Goal: Information Seeking & Learning: Learn about a topic

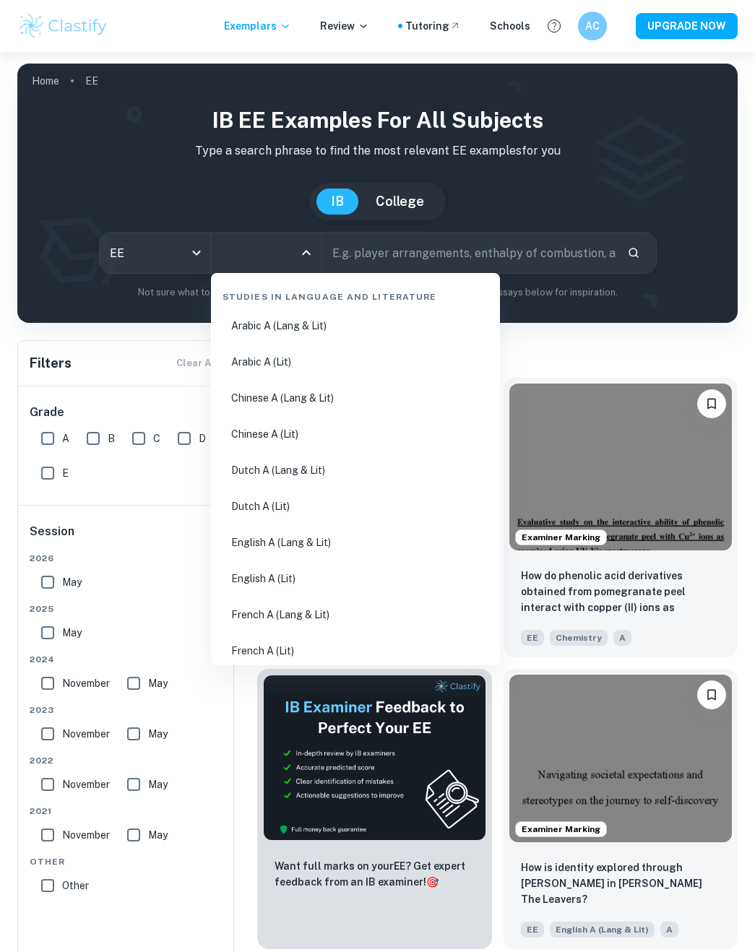
click at [287, 264] on input "All Subjects" at bounding box center [255, 252] width 76 height 27
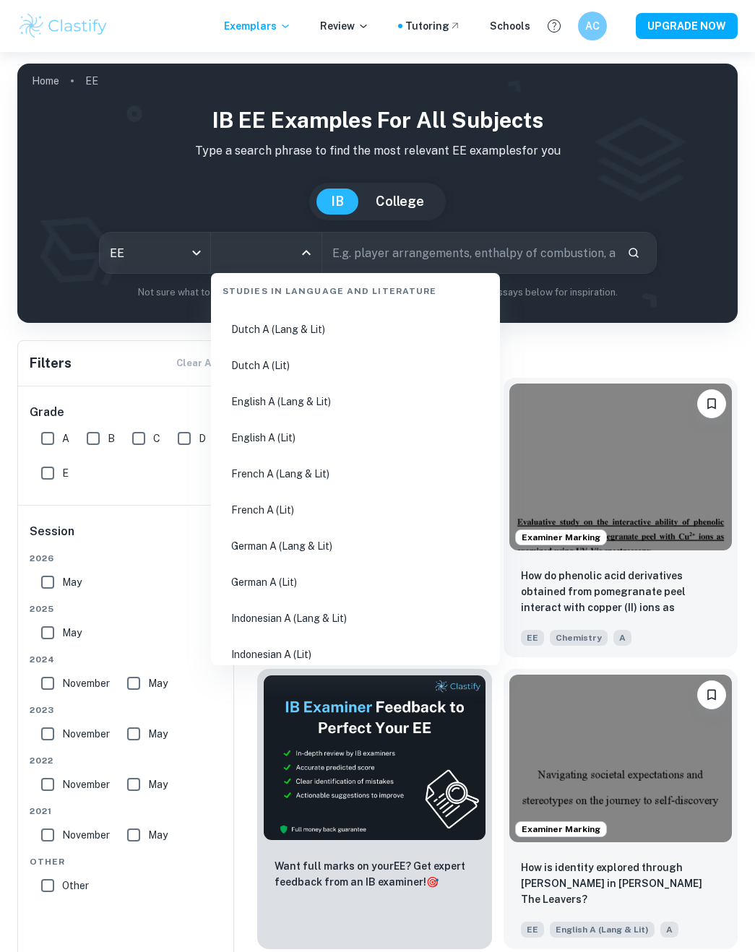
scroll to position [173, 0]
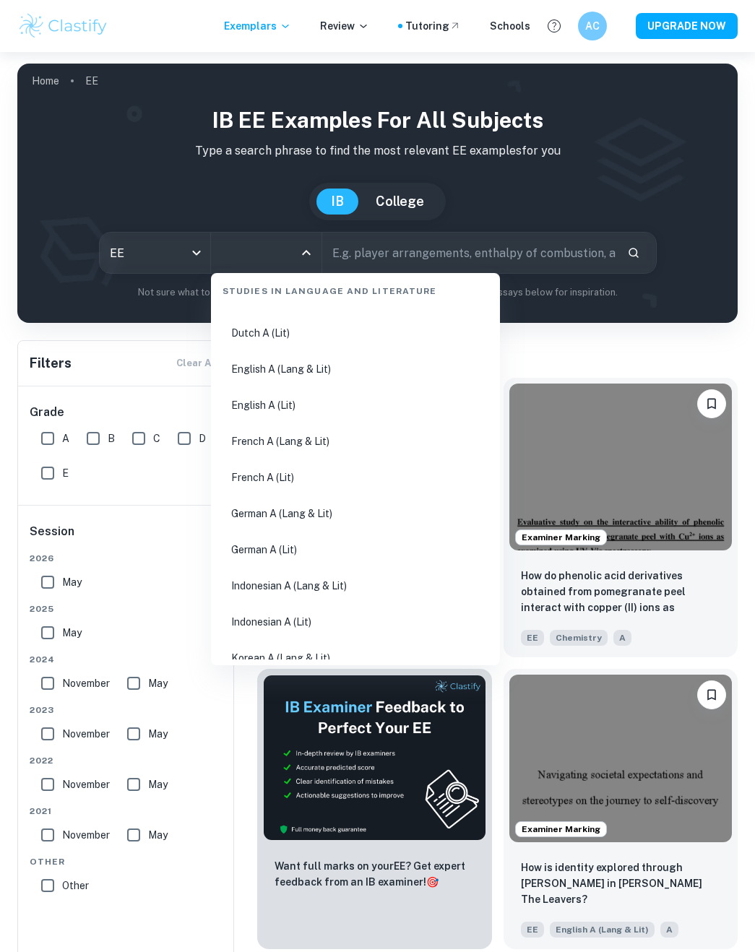
click at [257, 257] on input "All Subjects" at bounding box center [255, 252] width 76 height 27
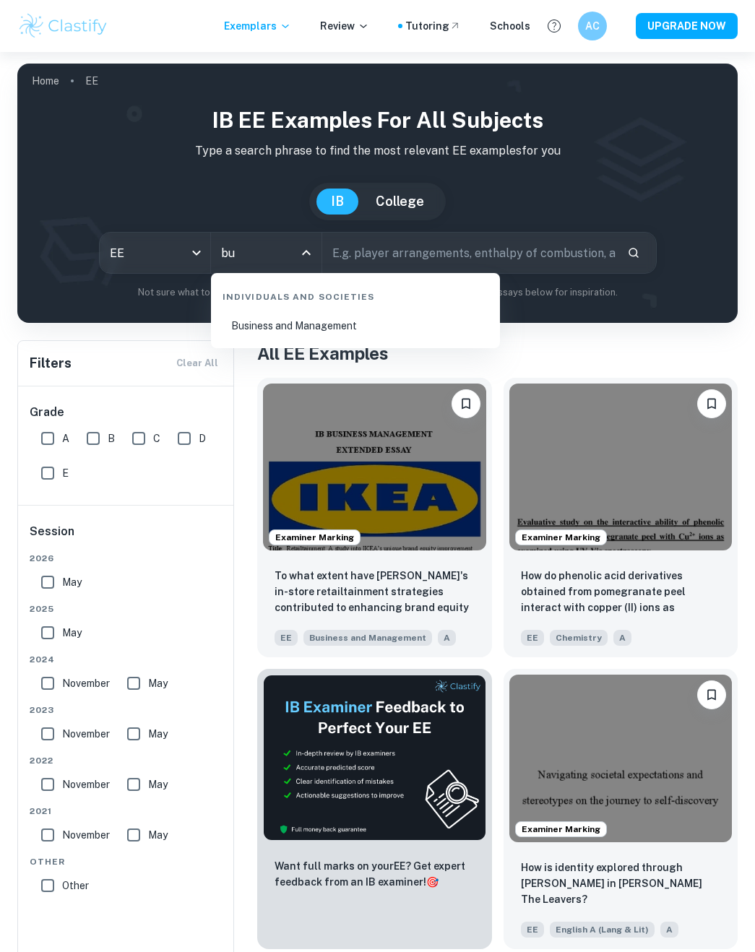
click at [269, 324] on li "Business and Management" at bounding box center [355, 325] width 277 height 33
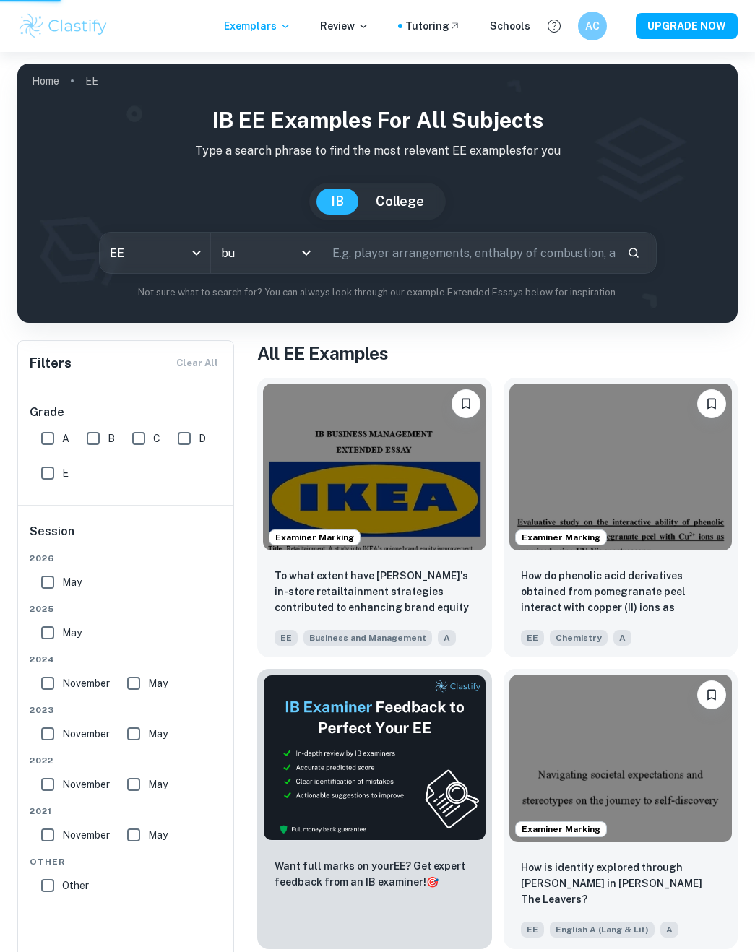
type input "Business and Management"
click at [413, 255] on input "text" at bounding box center [468, 252] width 293 height 40
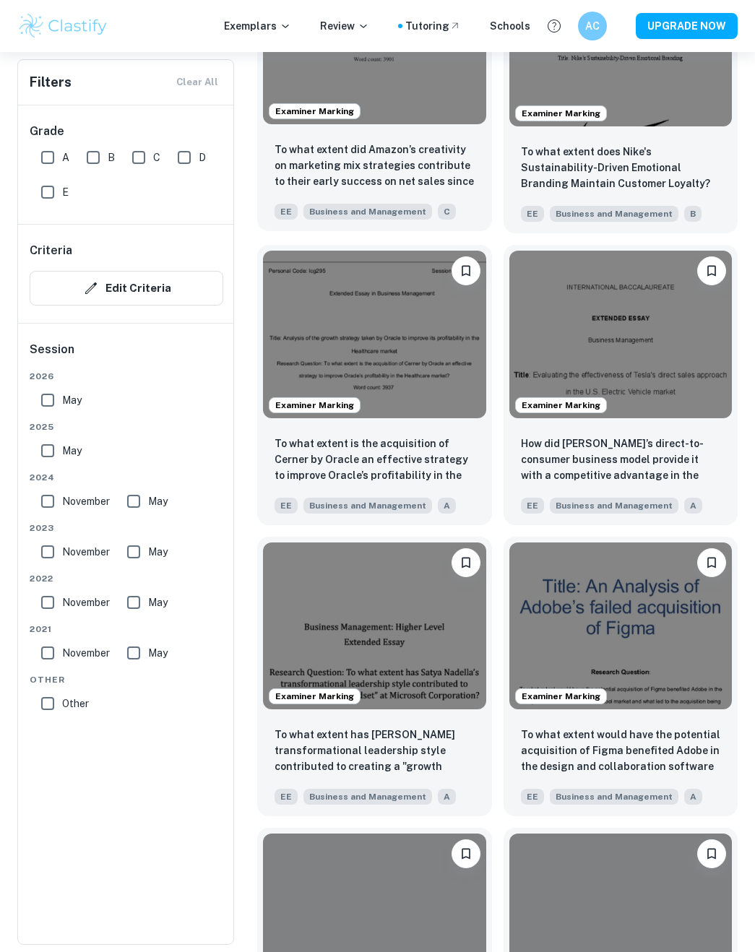
scroll to position [2014, 0]
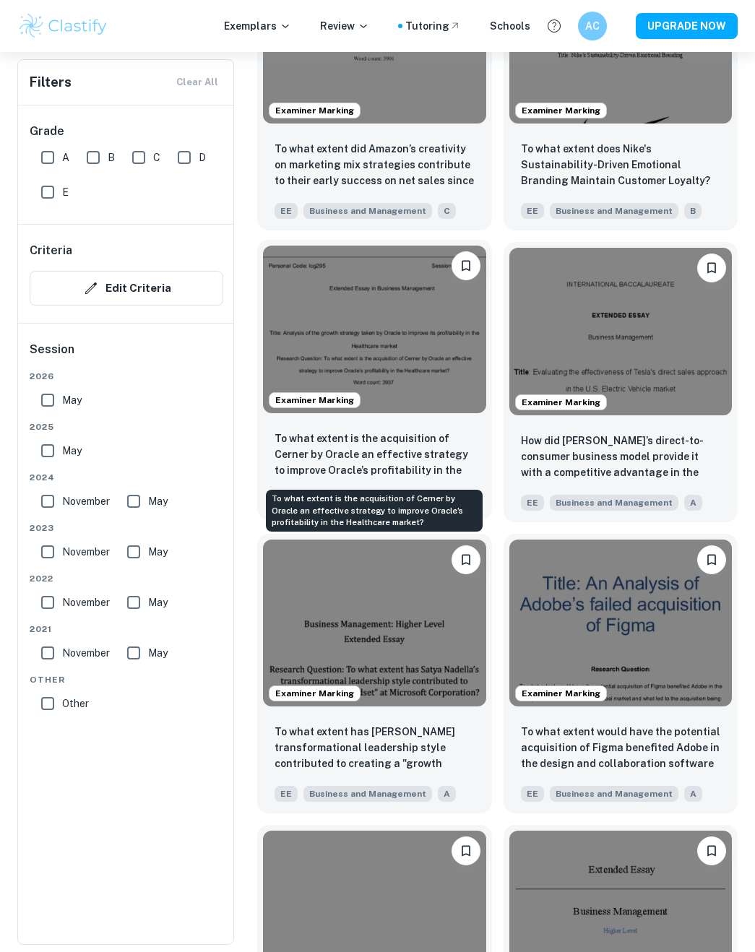
click at [312, 451] on p "To what extent is the acquisition of Cerner by Oracle an effective strategy to …" at bounding box center [374, 454] width 200 height 49
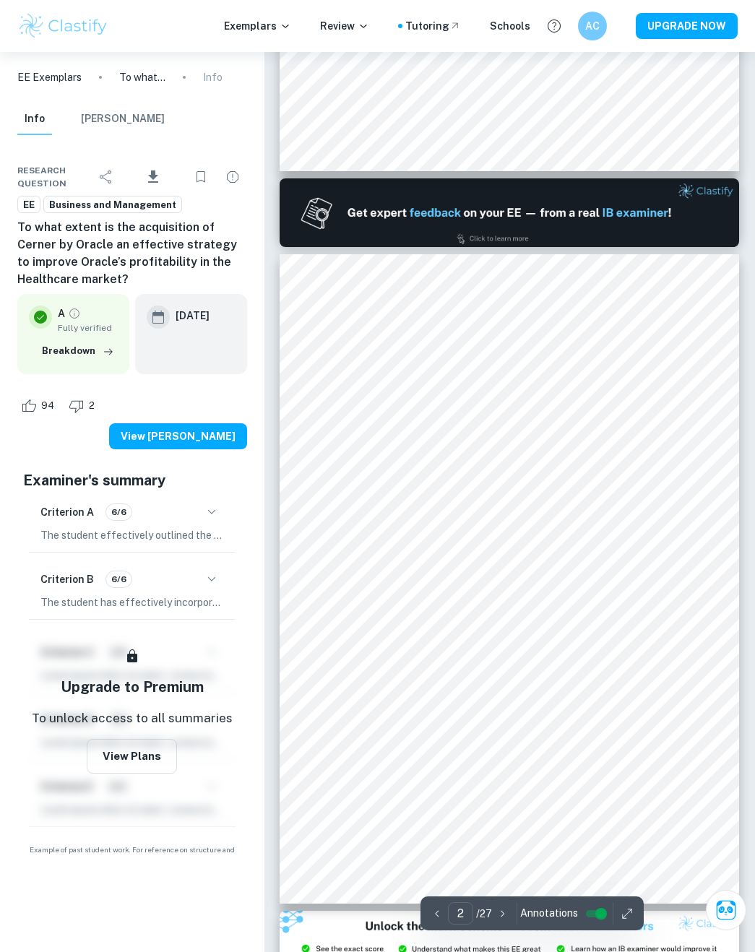
scroll to position [598, 0]
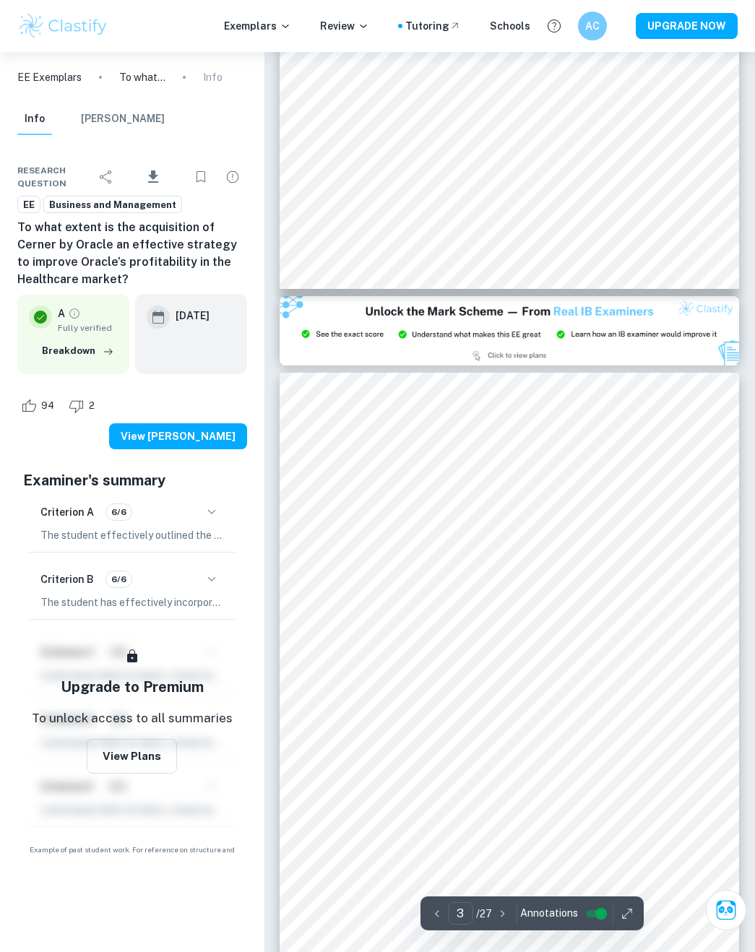
type input "2"
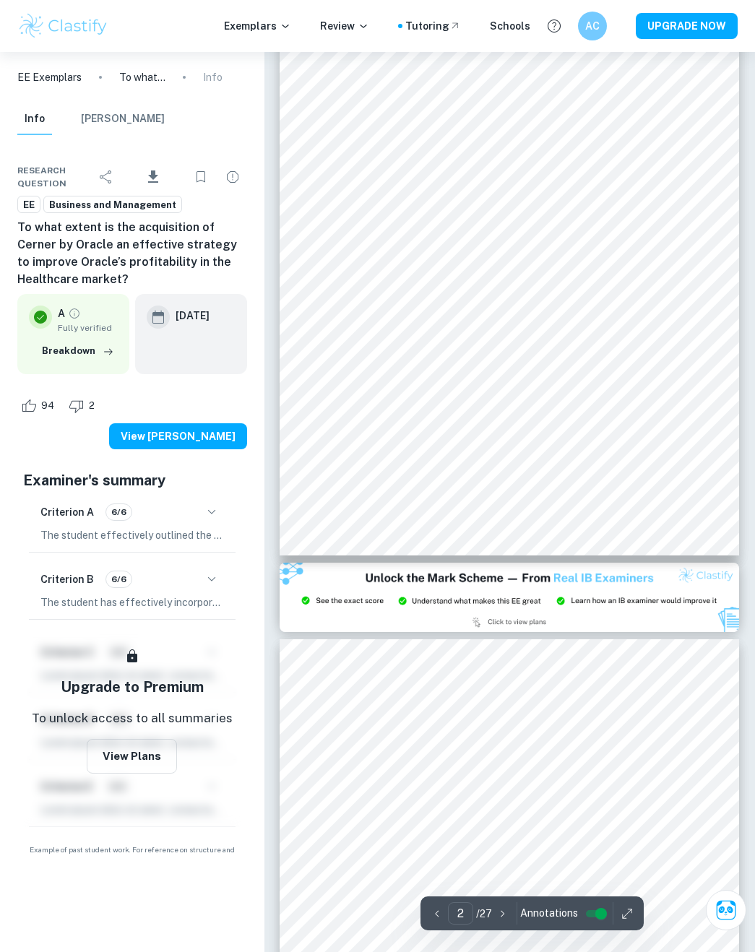
scroll to position [700, 0]
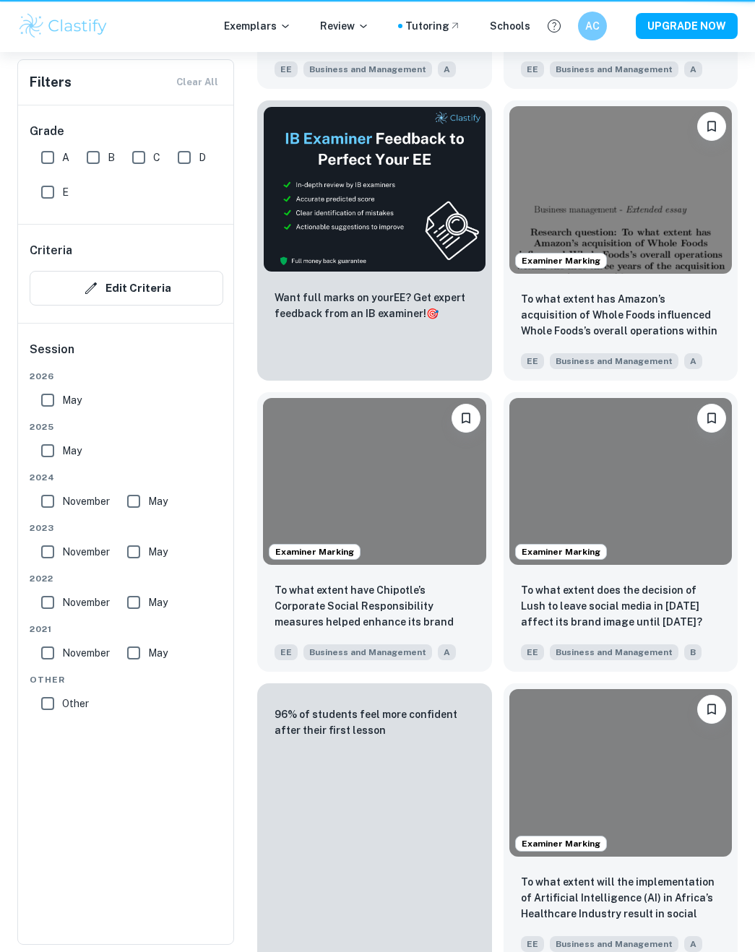
scroll to position [2014, 0]
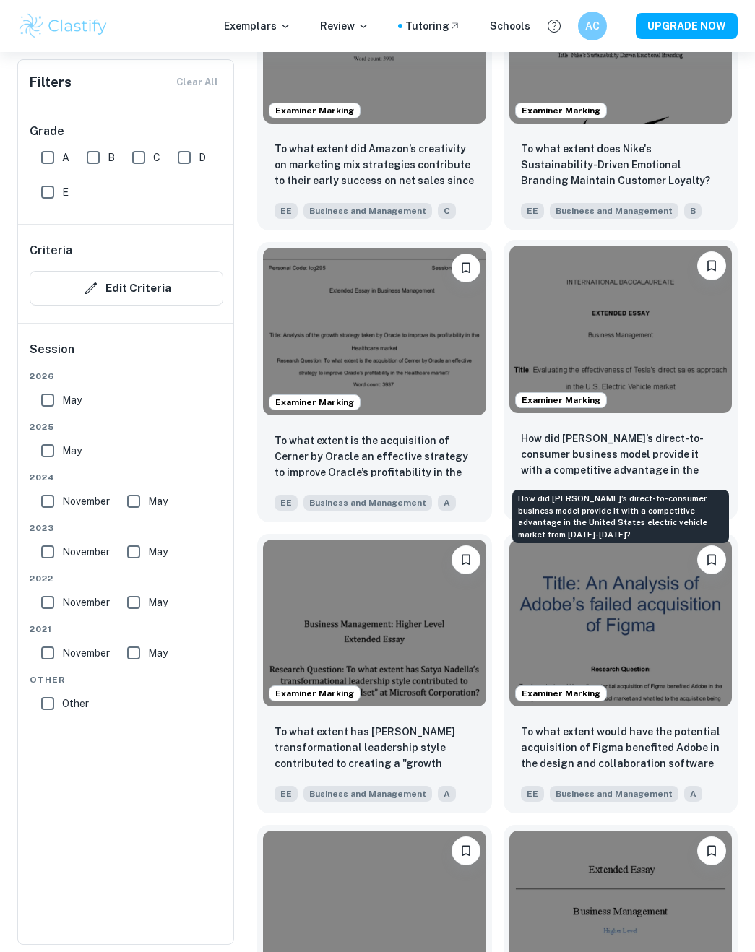
click at [614, 442] on p "How did [PERSON_NAME]’s direct-to-consumer business model provide it with a com…" at bounding box center [621, 454] width 200 height 49
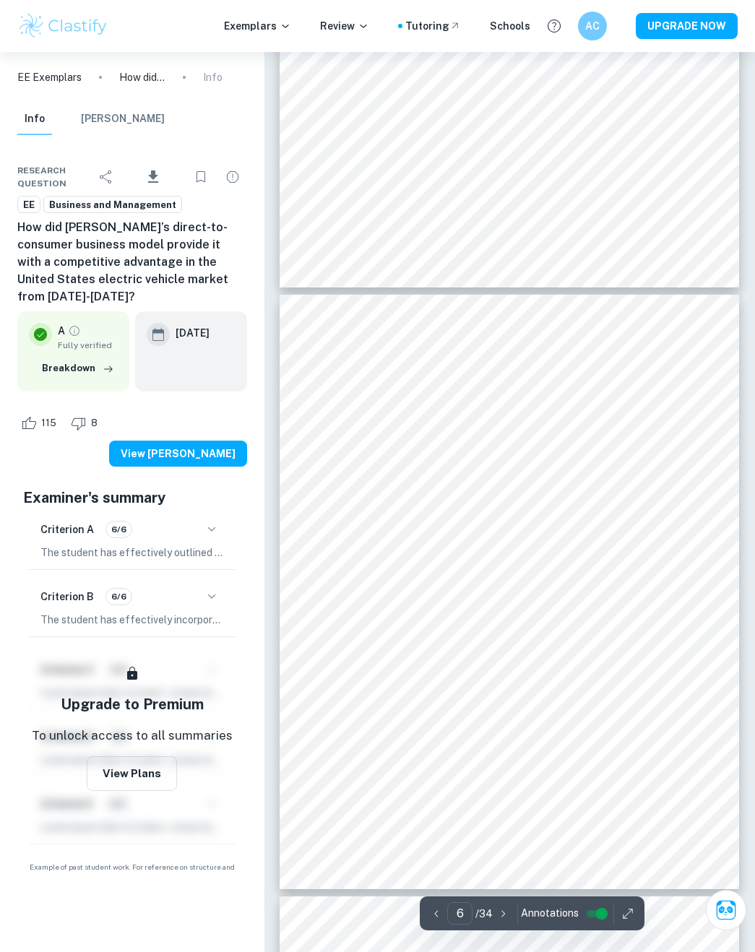
scroll to position [2956, 0]
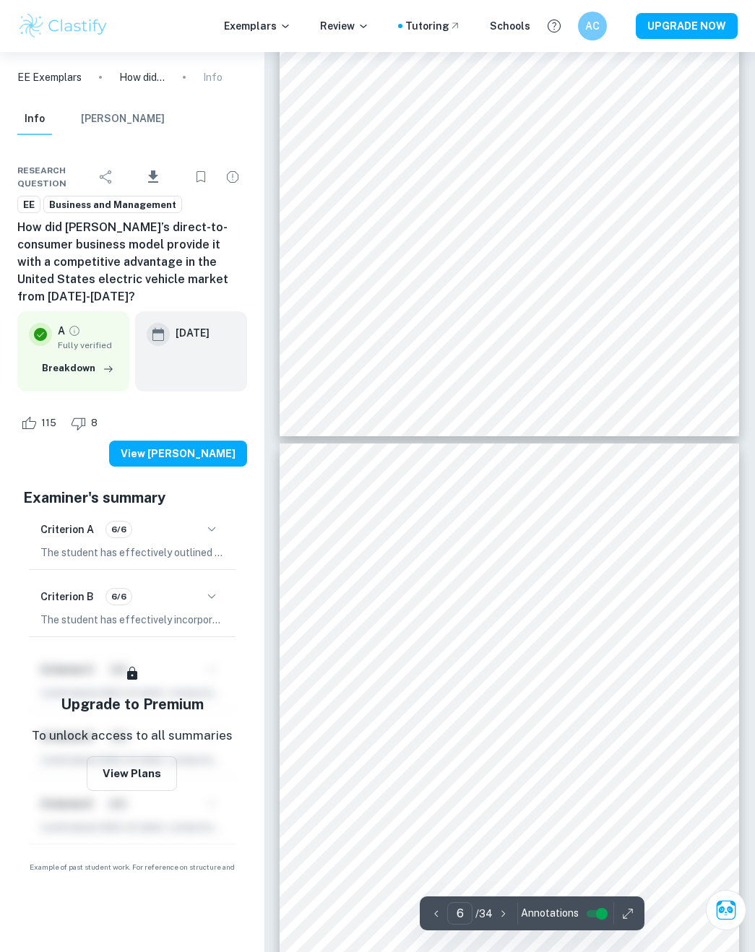
type input "7"
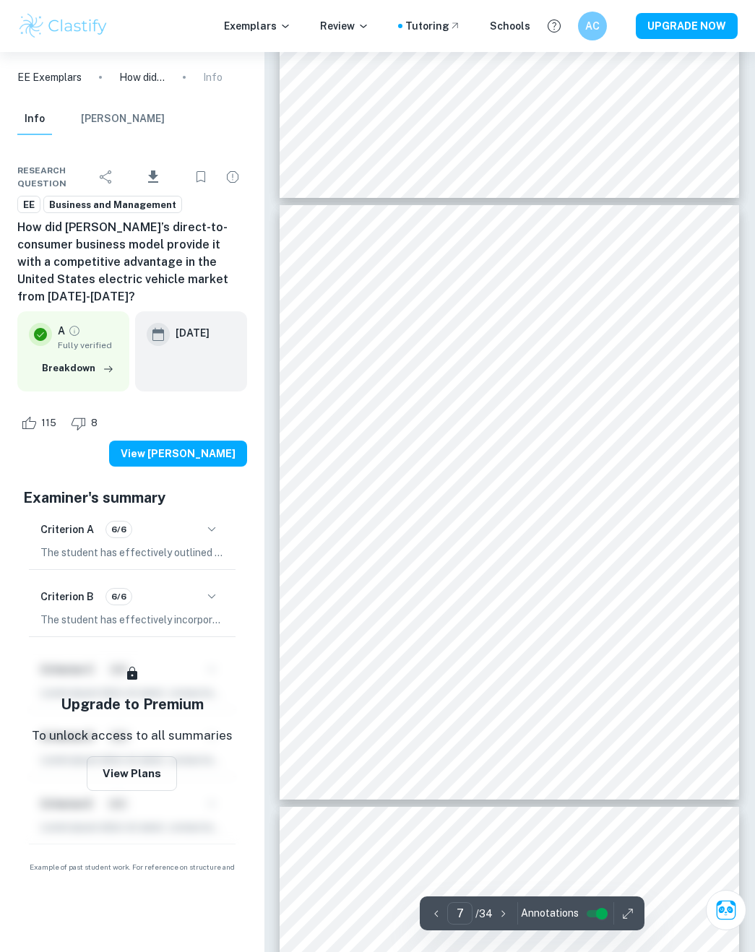
scroll to position [3627, 0]
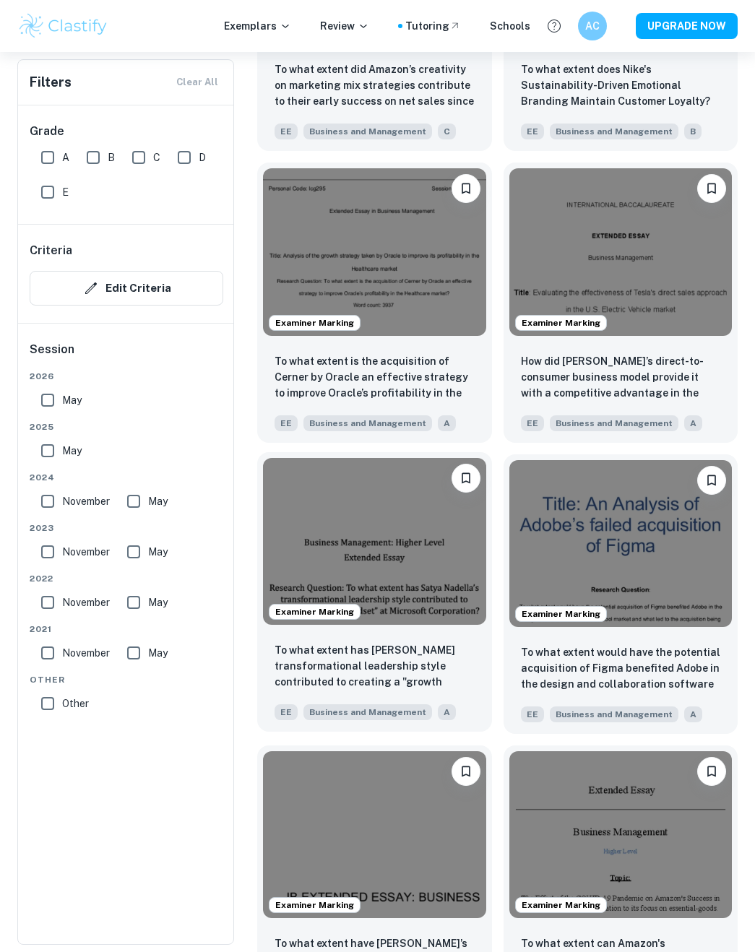
scroll to position [2101, 0]
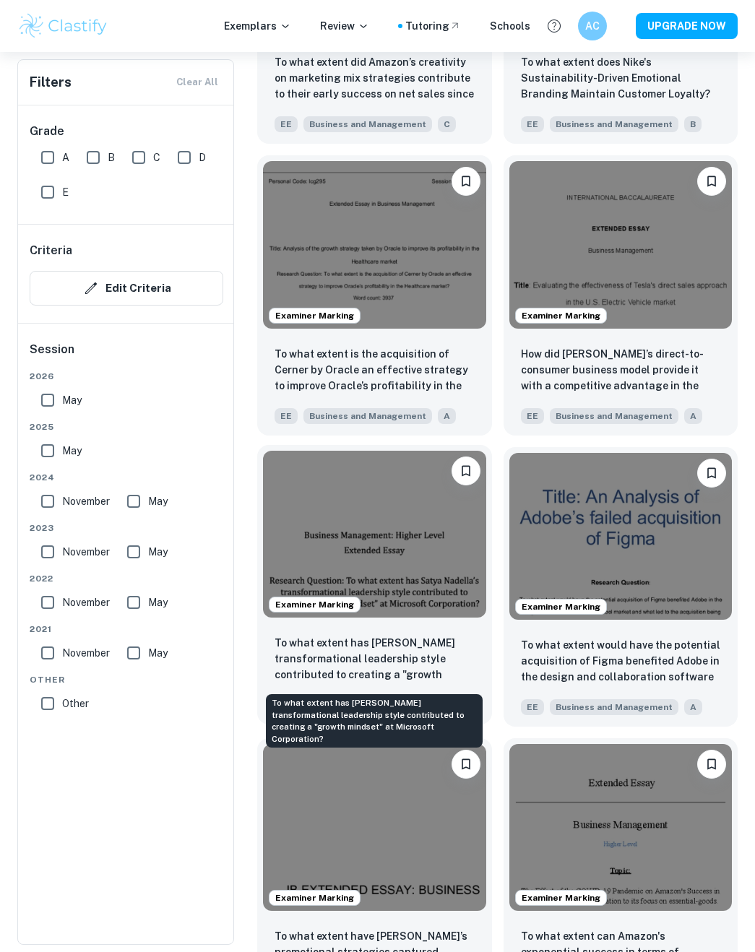
click at [381, 635] on p "To what extent has [PERSON_NAME] transformational leadership style contributed …" at bounding box center [374, 659] width 200 height 49
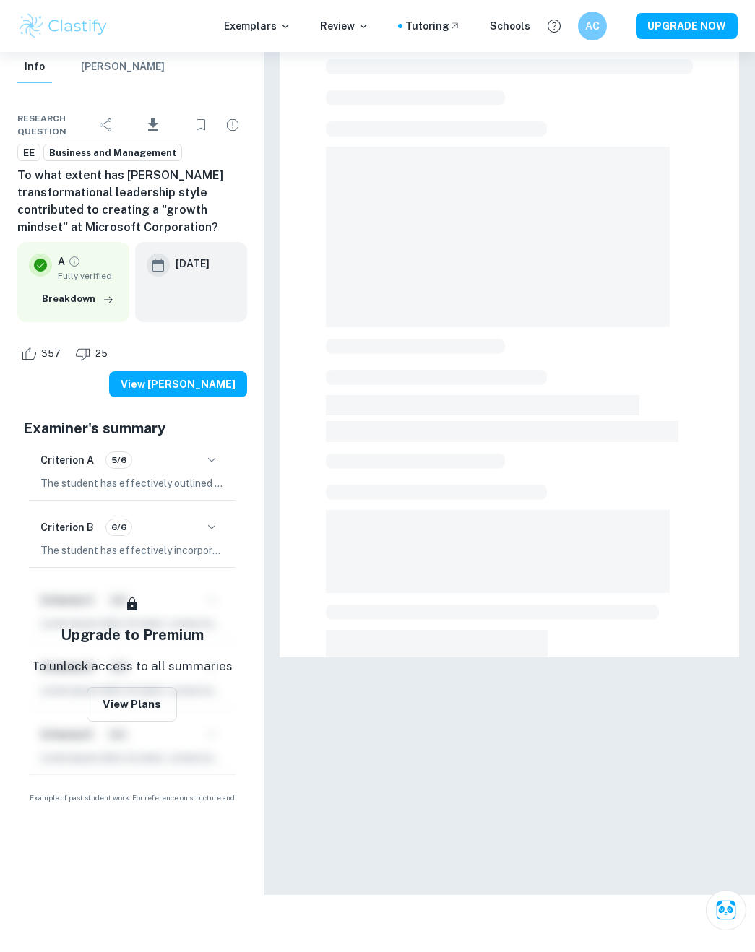
scroll to position [4, 0]
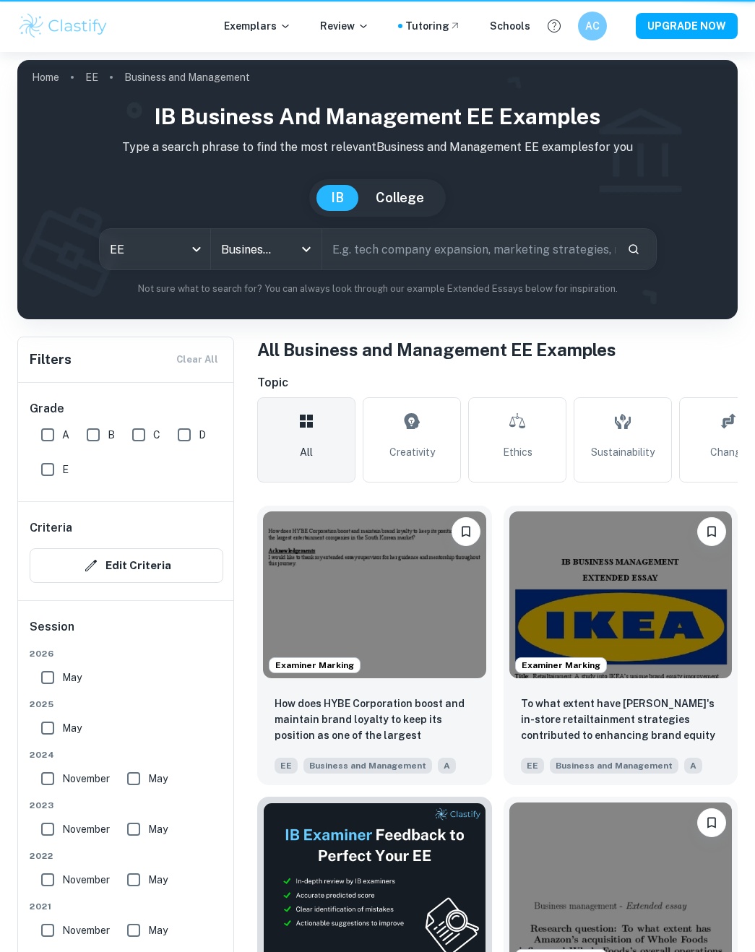
scroll to position [2101, 0]
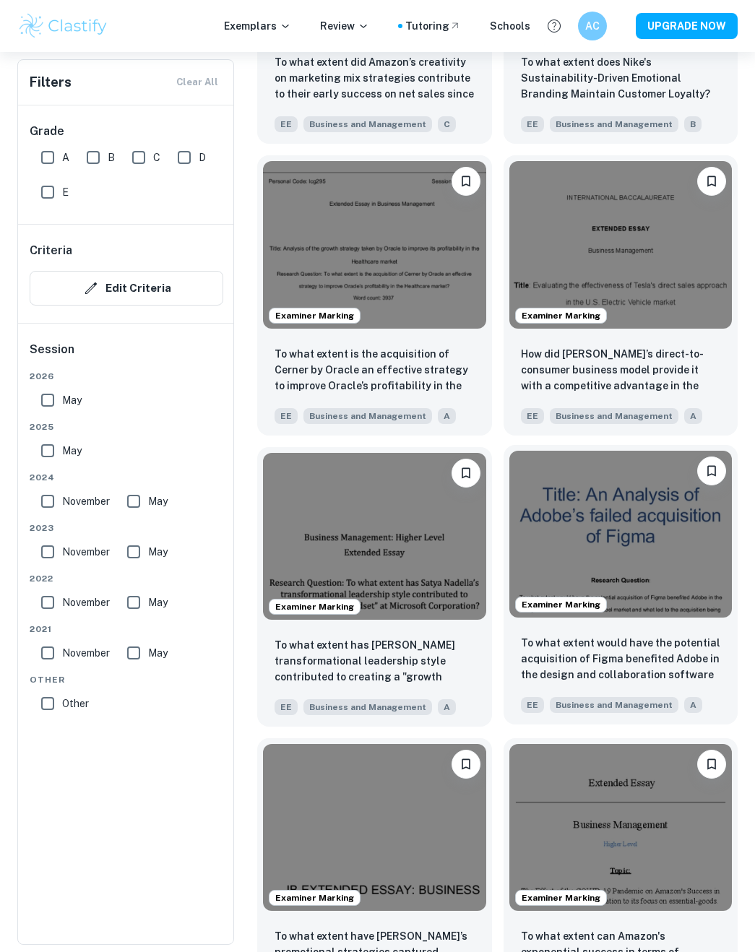
click at [670, 598] on img at bounding box center [620, 534] width 223 height 167
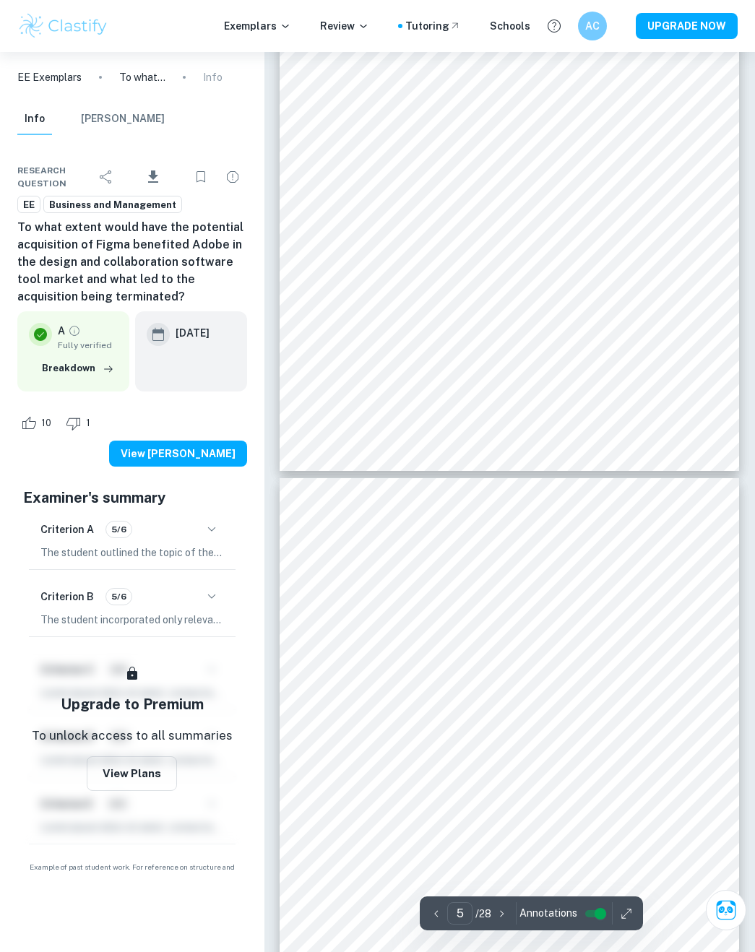
scroll to position [2167, 0]
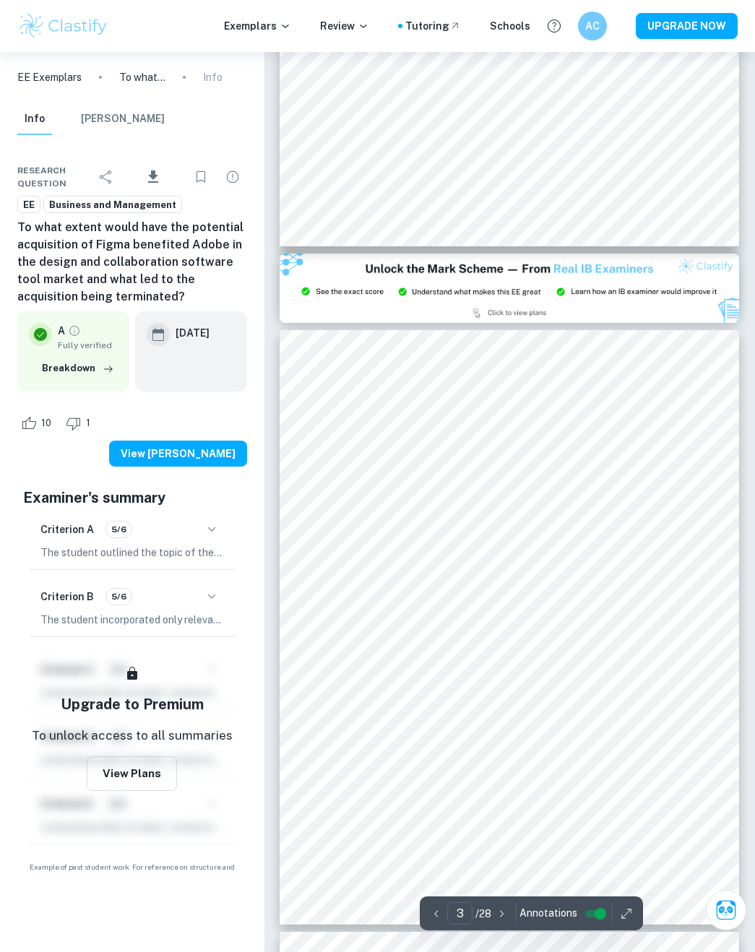
type input "2"
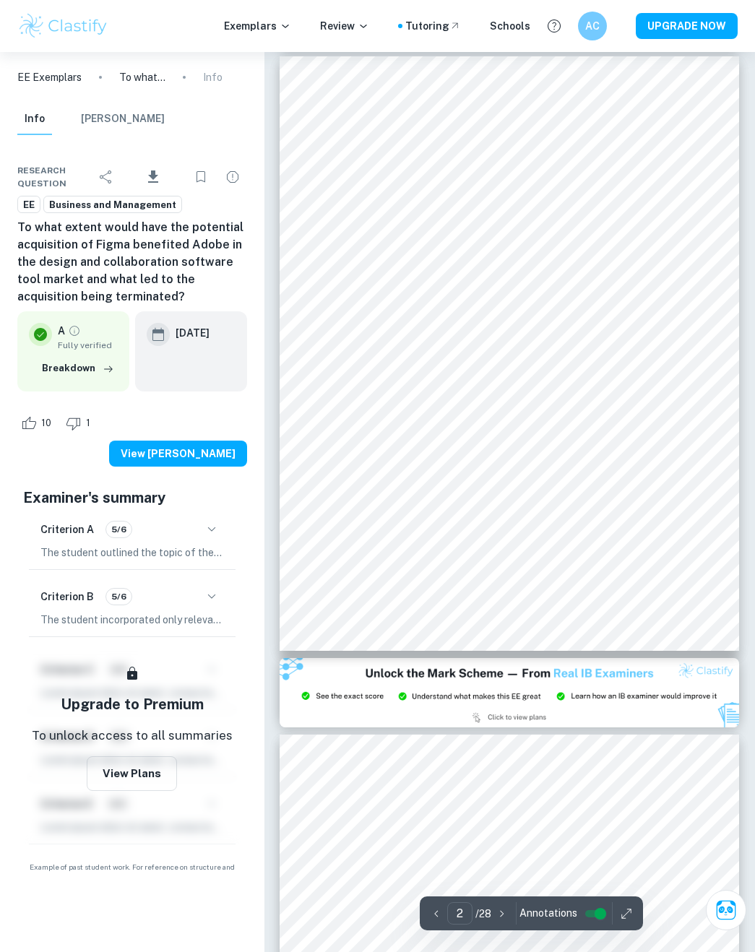
scroll to position [292, 0]
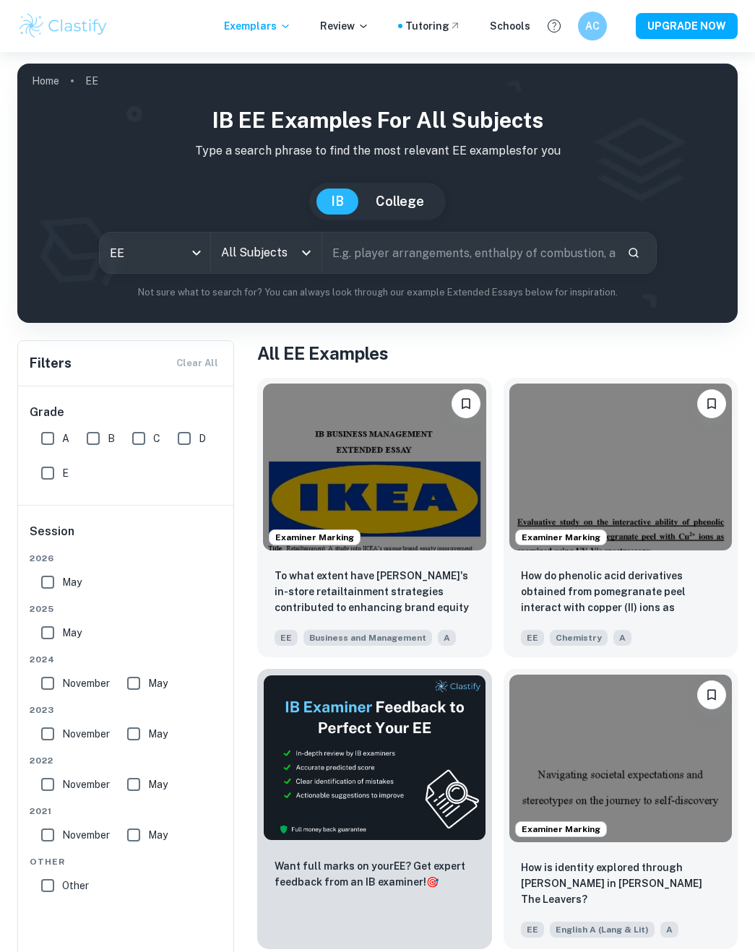
click at [281, 248] on input "All Subjects" at bounding box center [255, 252] width 76 height 27
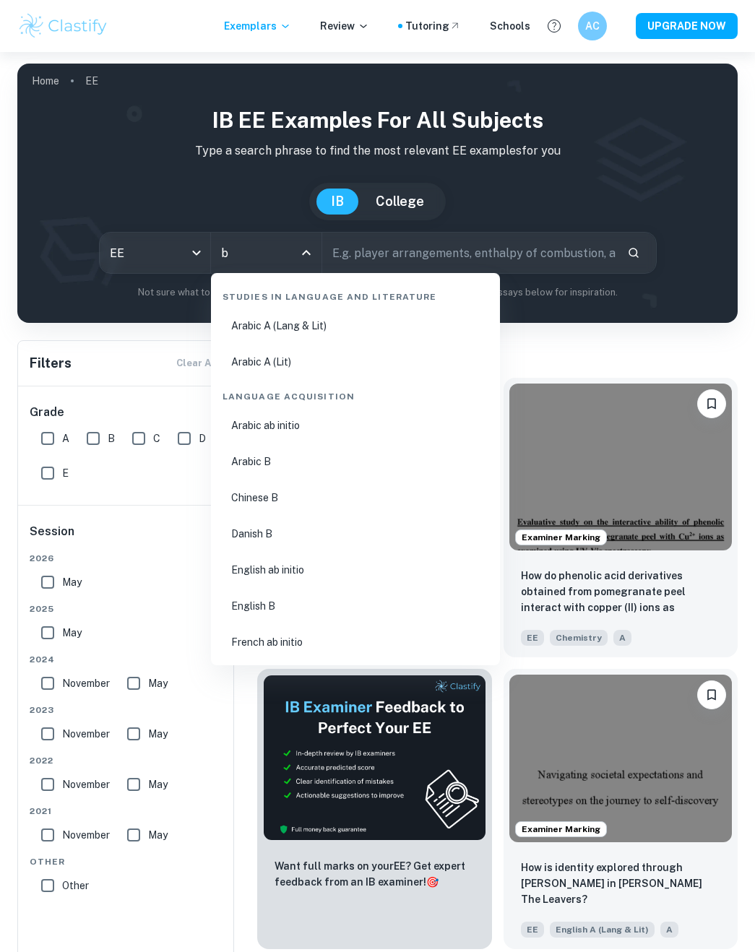
type input "bu"
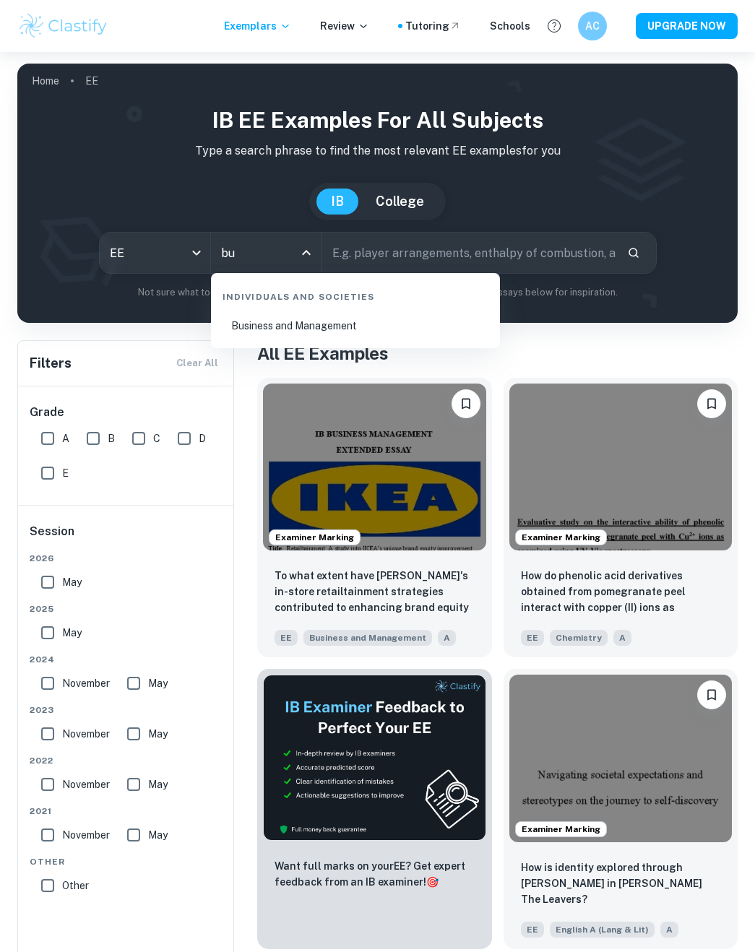
click at [377, 321] on li "Business and Management" at bounding box center [355, 325] width 277 height 33
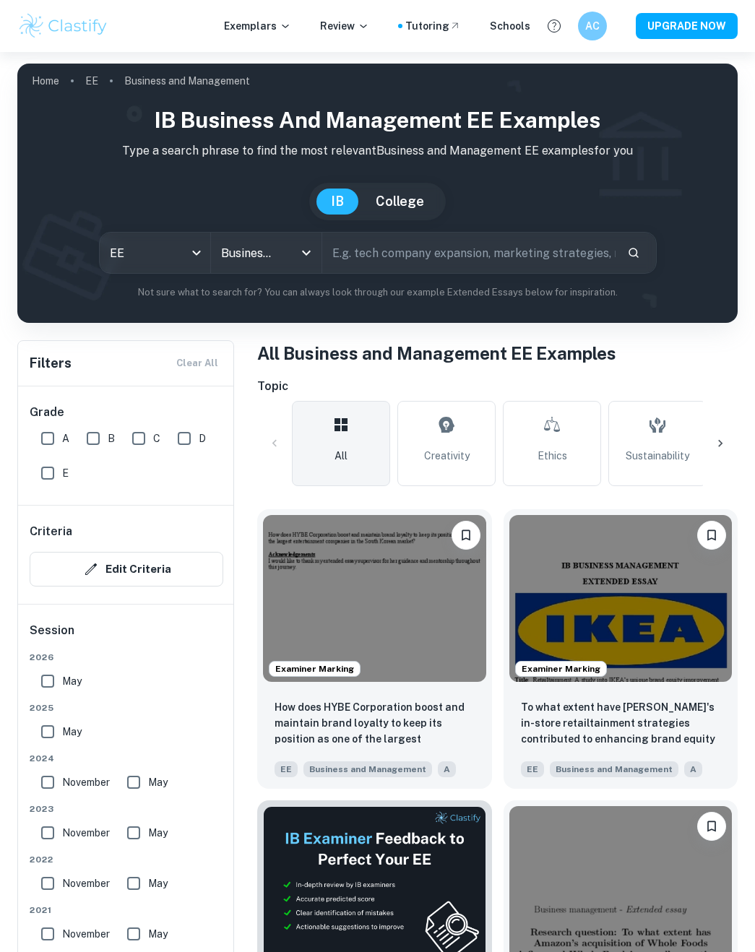
click at [504, 264] on input "text" at bounding box center [468, 252] width 293 height 40
type input "profitability"
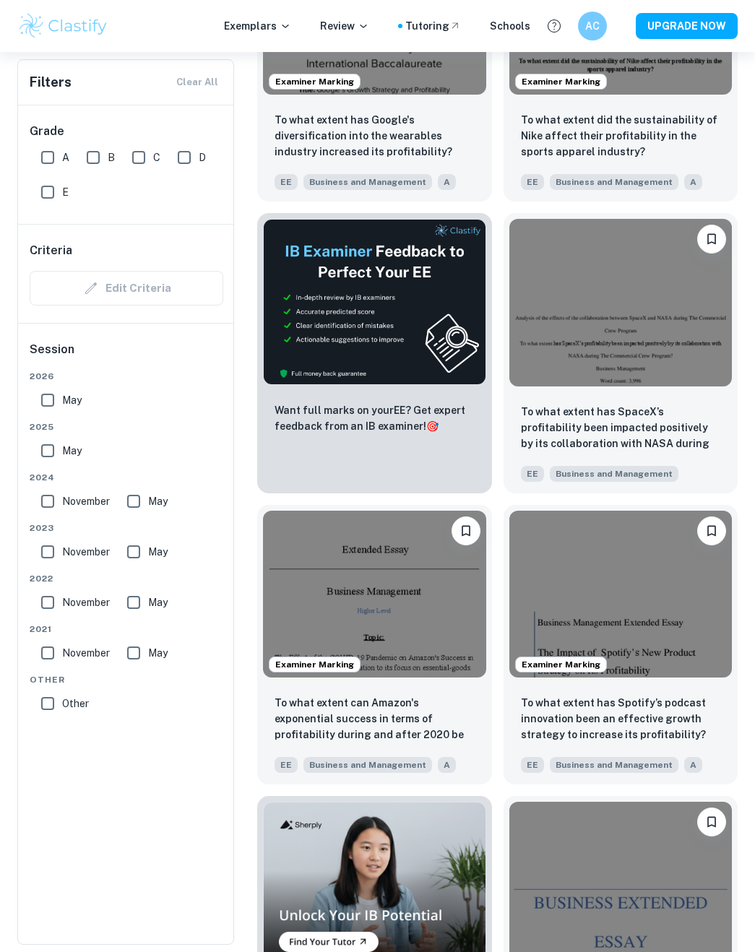
scroll to position [529, 0]
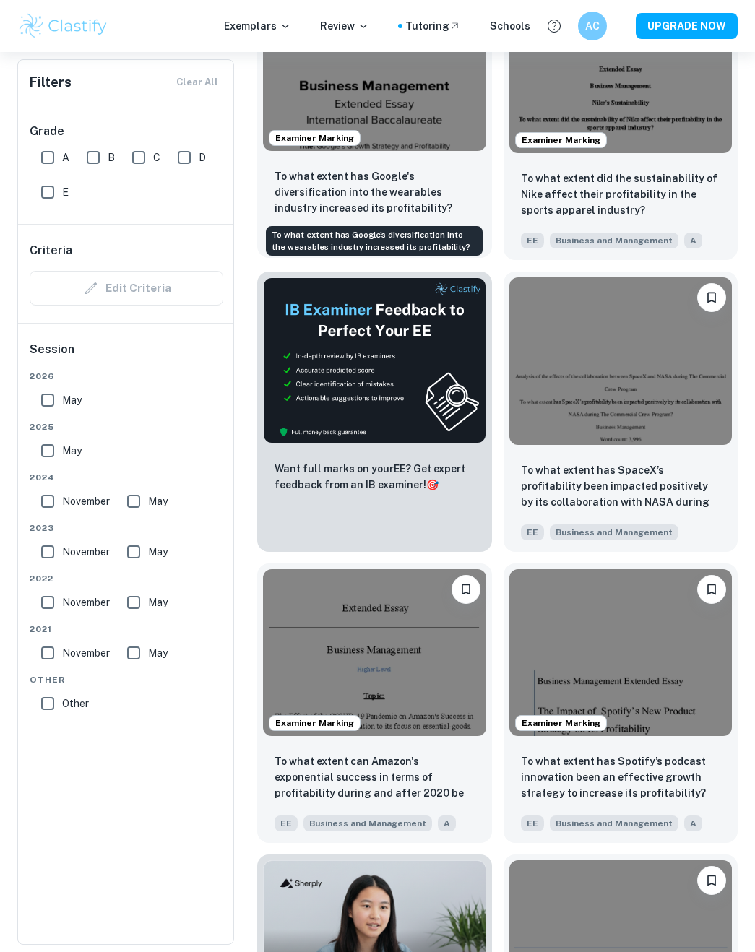
click at [406, 209] on p "To what extent has Google's diversification into the wearables industry increas…" at bounding box center [374, 192] width 200 height 48
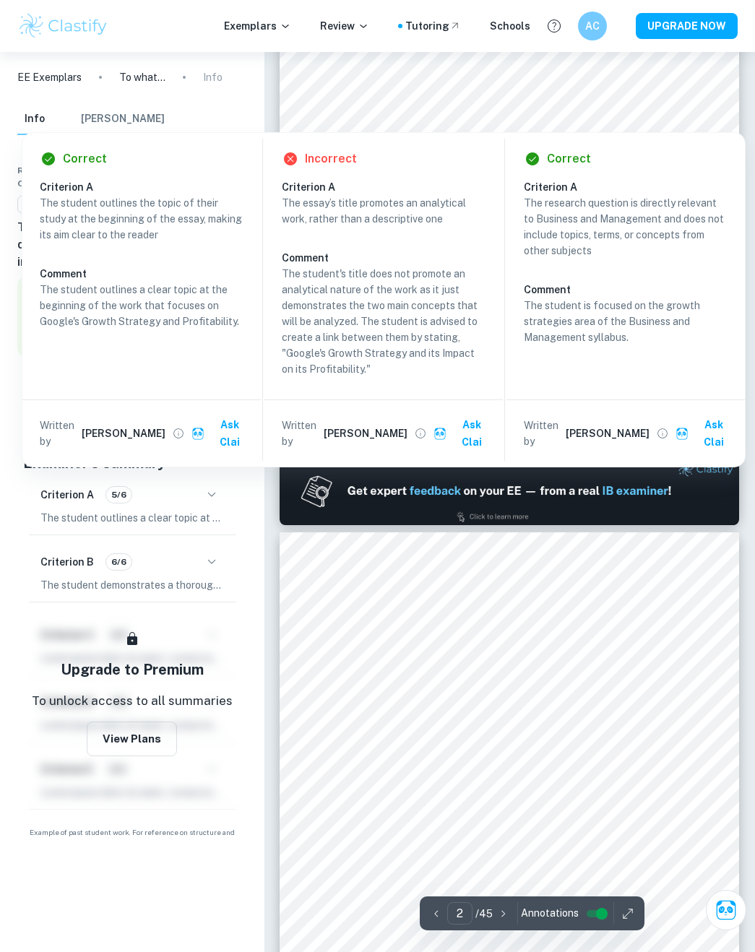
type input "2"
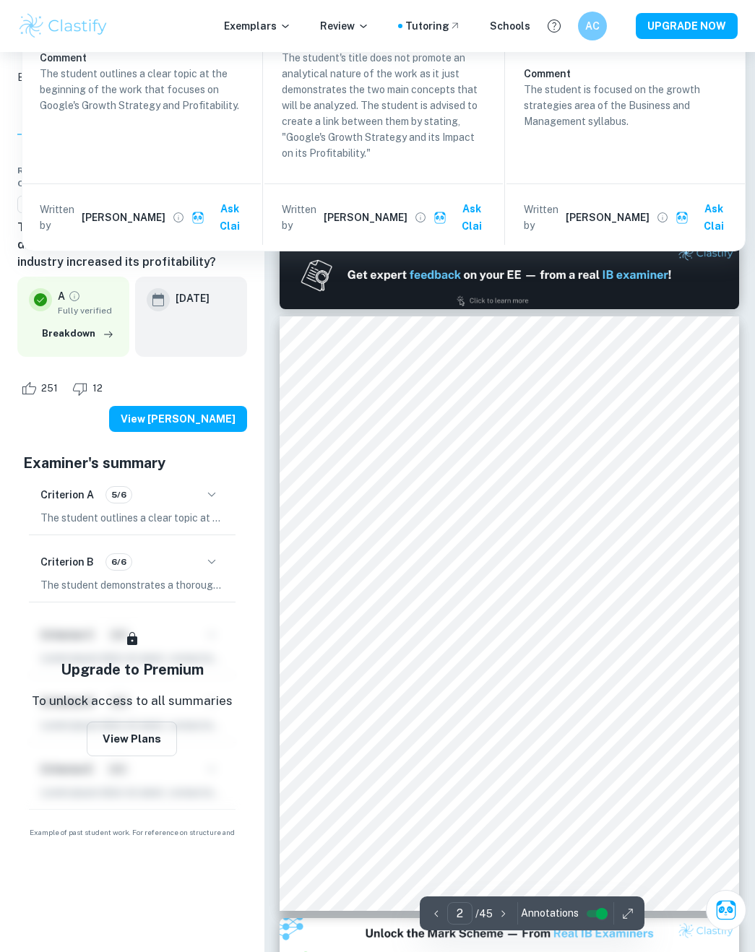
scroll to position [435, 0]
